Goal: Use online tool/utility: Use online tool/utility

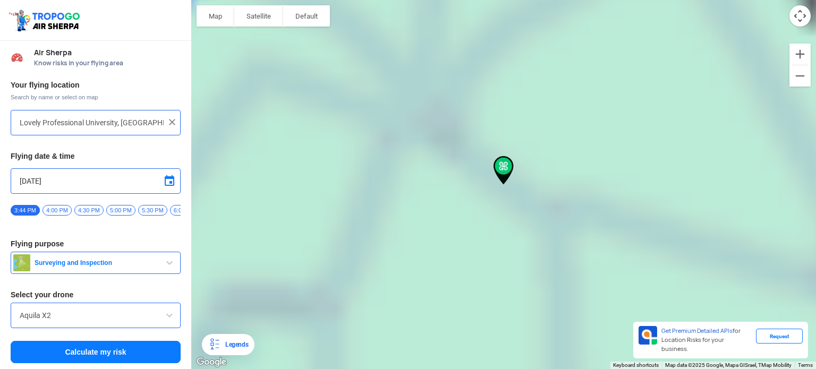
type input "[GEOGRAPHIC_DATA], [GEOGRAPHIC_DATA] 144411, [GEOGRAPHIC_DATA]"
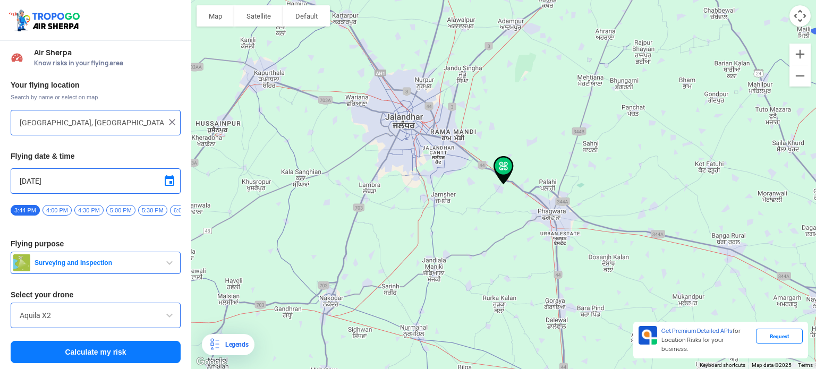
scroll to position [4, 0]
click at [50, 261] on span "Surveying and Inspection" at bounding box center [96, 262] width 133 height 9
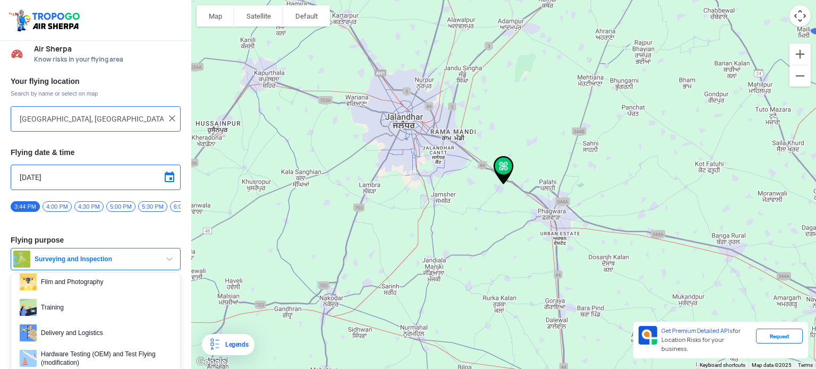
scroll to position [61, 0]
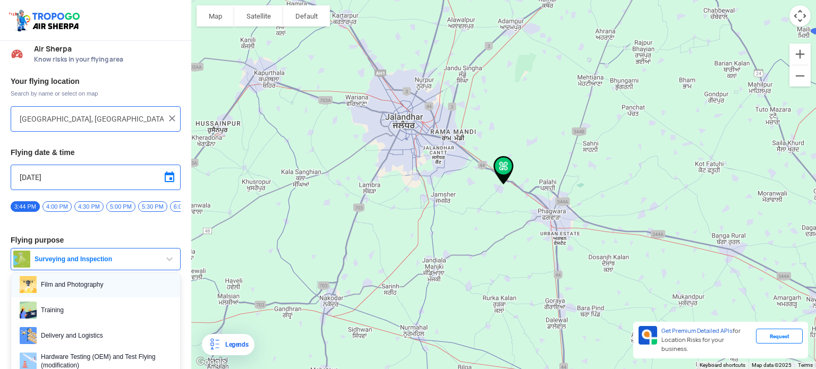
click at [47, 297] on link "Film and Photography" at bounding box center [95, 285] width 169 height 26
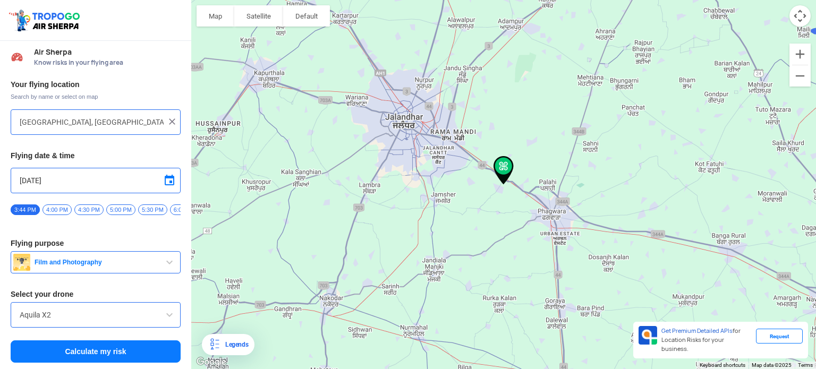
click at [77, 351] on button "Calculate my risk" at bounding box center [96, 352] width 170 height 22
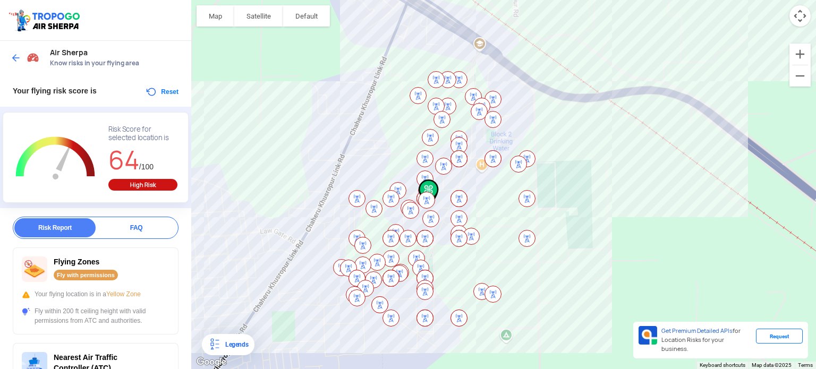
click at [356, 202] on img at bounding box center [357, 199] width 26 height 26
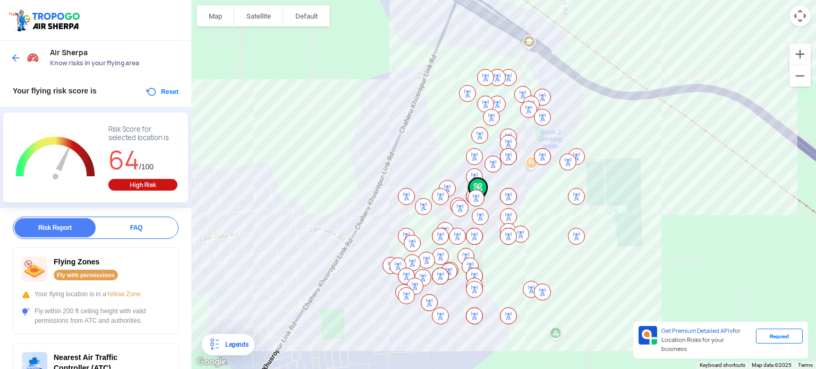
click at [474, 191] on img at bounding box center [476, 198] width 26 height 26
click at [436, 282] on img at bounding box center [441, 277] width 26 height 26
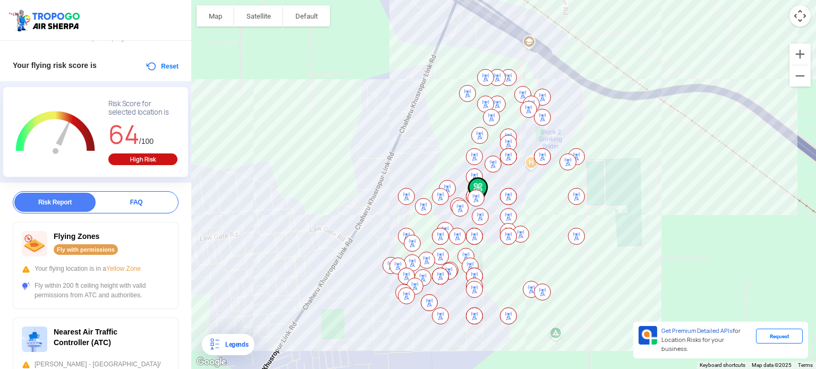
scroll to position [0, 0]
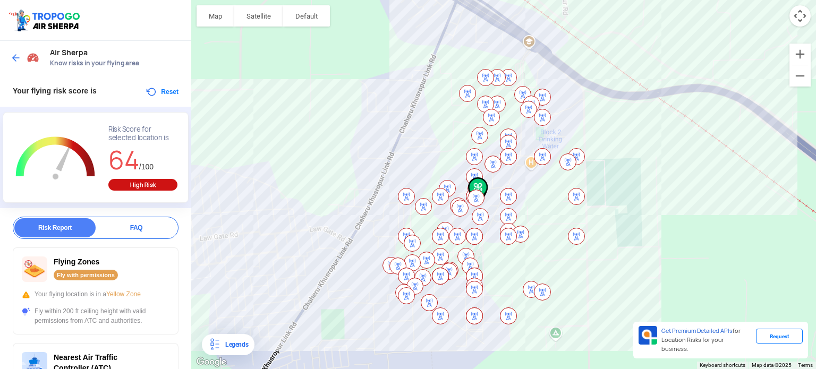
click at [157, 92] on button "Reset" at bounding box center [161, 92] width 33 height 13
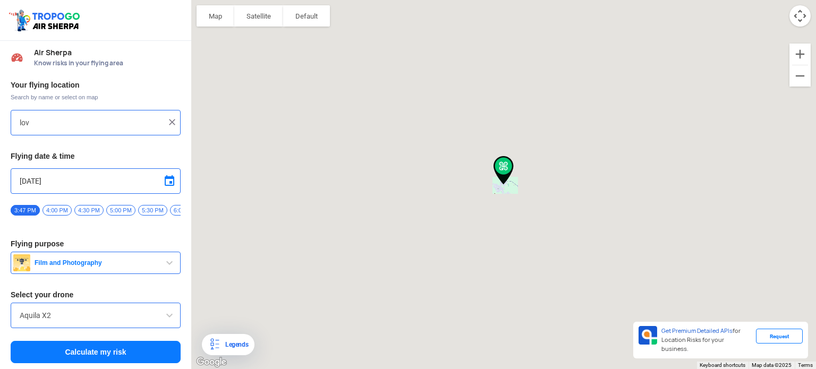
type input "[GEOGRAPHIC_DATA], [GEOGRAPHIC_DATA] 144411, [GEOGRAPHIC_DATA]"
